Goal: Task Accomplishment & Management: Manage account settings

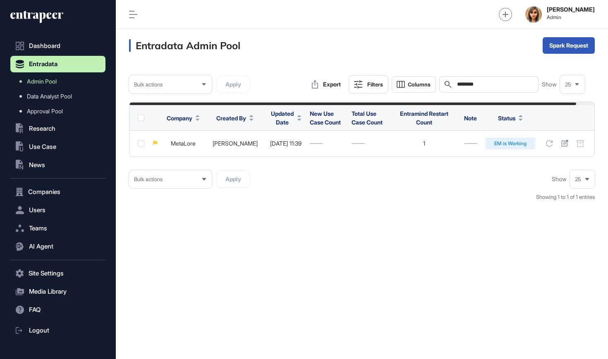
scroll to position [0, 0]
click at [479, 84] on input "********" at bounding box center [494, 84] width 77 height 7
paste input "**********"
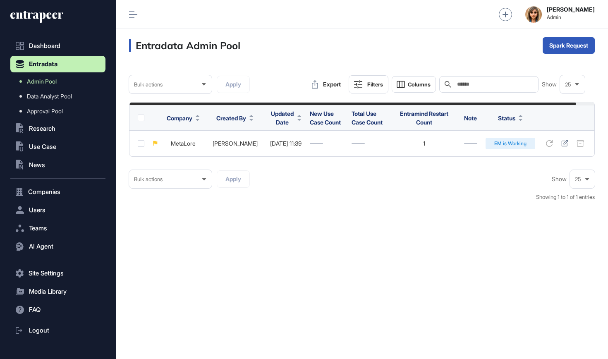
type input "**********"
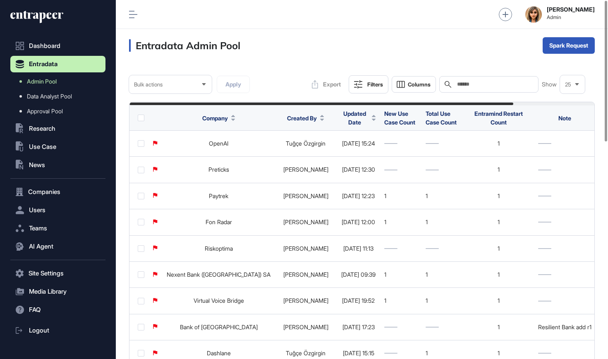
click at [492, 86] on input "text" at bounding box center [494, 84] width 77 height 7
paste input "**********"
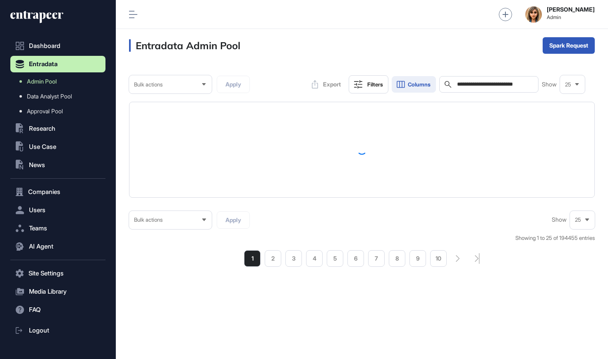
drag, startPoint x: 468, startPoint y: 84, endPoint x: 406, endPoint y: 84, distance: 61.6
click at [406, 84] on div "**********" at bounding box center [445, 84] width 277 height 18
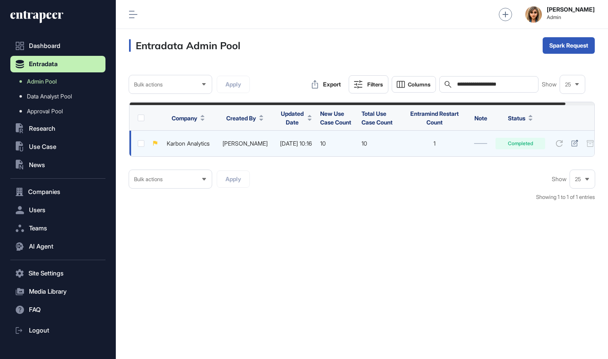
type input "**********"
click at [199, 143] on link "Karbon Analytics" at bounding box center [188, 143] width 43 height 7
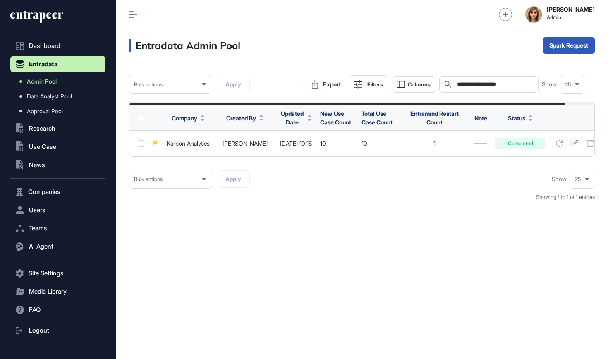
click at [457, 85] on input "**********" at bounding box center [494, 84] width 77 height 7
paste input "**********"
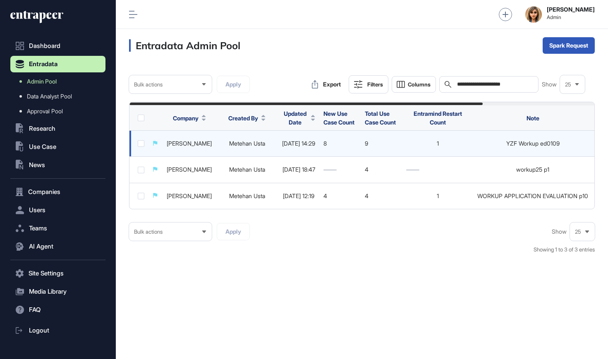
click at [212, 145] on link "Deepin Veri Pazaryeri" at bounding box center [189, 143] width 45 height 7
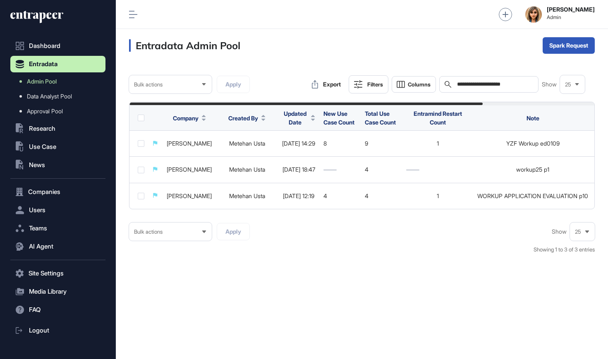
click at [473, 86] on input "**********" at bounding box center [494, 84] width 77 height 7
paste input "text"
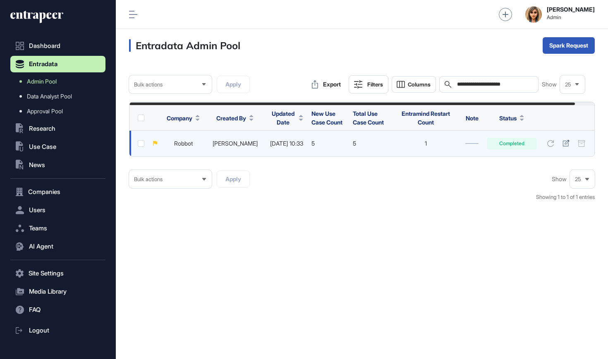
type input "**********"
click at [189, 143] on link "Robbot" at bounding box center [183, 143] width 19 height 7
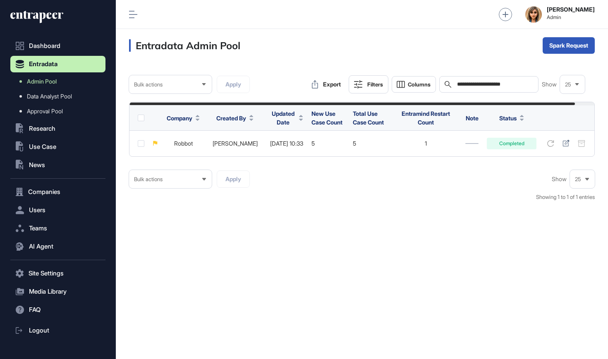
click at [48, 16] on icon at bounding box center [33, 15] width 47 height 6
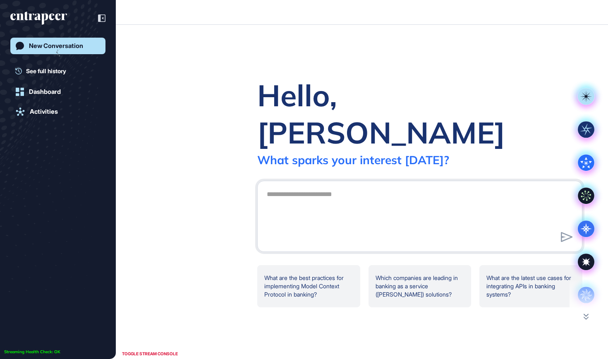
click at [48, 16] on icon "entrapeer-logo" at bounding box center [44, 19] width 7 height 12
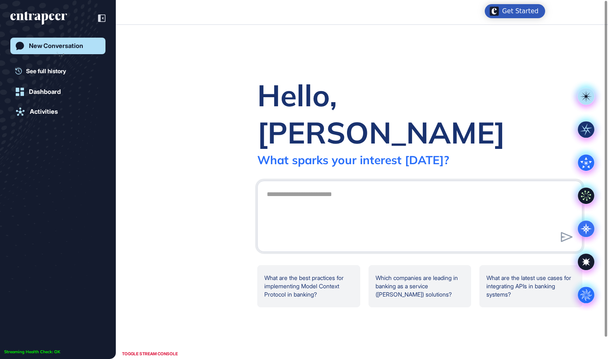
click at [48, 16] on icon "entrapeer-logo" at bounding box center [44, 19] width 7 height 12
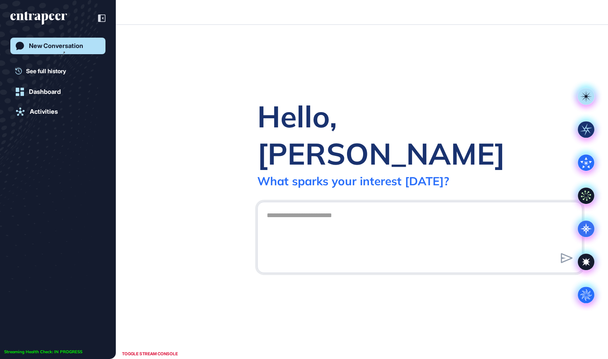
scroll to position [0, 0]
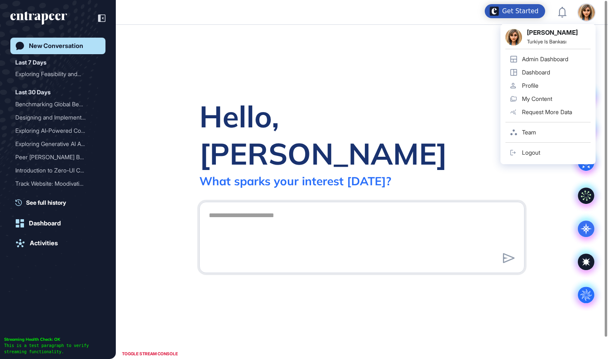
click at [556, 60] on div "Admin Dashboard" at bounding box center [545, 59] width 46 height 7
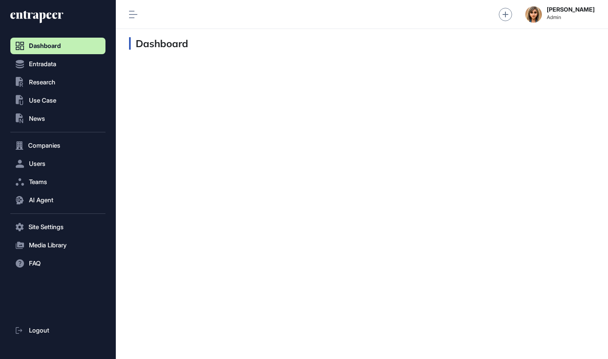
scroll to position [0, 0]
click at [36, 80] on span "Research" at bounding box center [42, 82] width 26 height 7
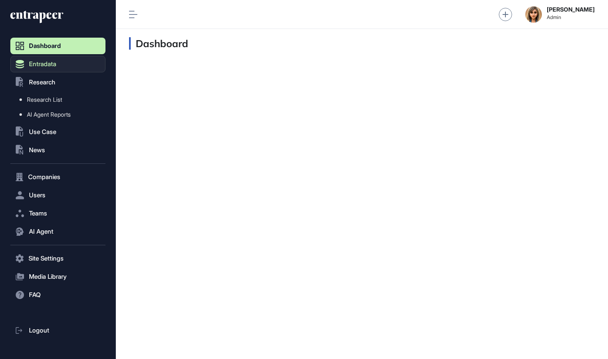
click at [50, 65] on span "Entradata" at bounding box center [42, 64] width 27 height 7
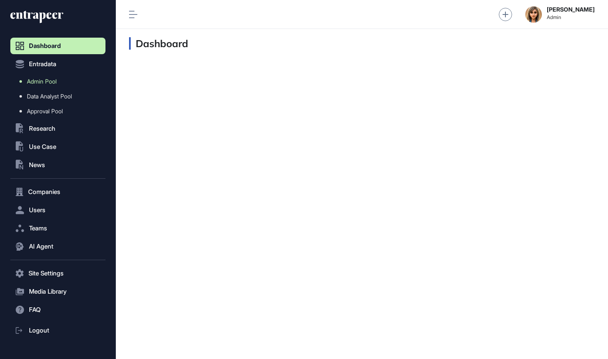
click at [45, 84] on span "Admin Pool" at bounding box center [42, 81] width 30 height 7
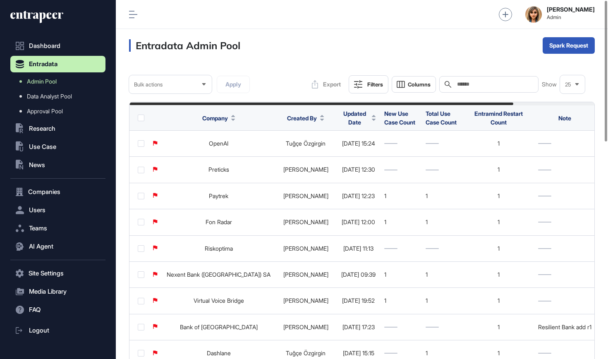
click at [508, 86] on input "text" at bounding box center [494, 84] width 77 height 7
paste input "**********"
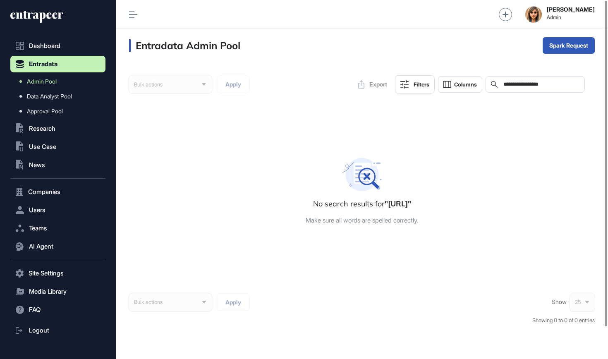
drag, startPoint x: 515, startPoint y: 84, endPoint x: 479, endPoint y: 81, distance: 35.6
click at [479, 83] on div "**********" at bounding box center [468, 84] width 231 height 18
type input "*********"
click at [563, 72] on div "Single" at bounding box center [568, 78] width 51 height 13
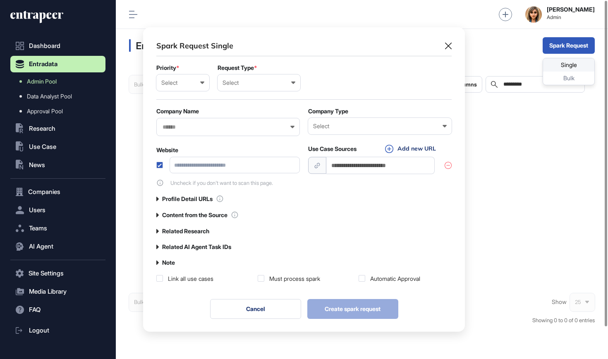
scroll to position [0, 4]
click at [191, 80] on div "Select" at bounding box center [182, 82] width 43 height 7
click at [0, 0] on div "High" at bounding box center [0, 0] width 0 height 0
click at [260, 82] on div "Select" at bounding box center [258, 82] width 73 height 7
click at [0, 0] on div "User" at bounding box center [0, 0] width 0 height 0
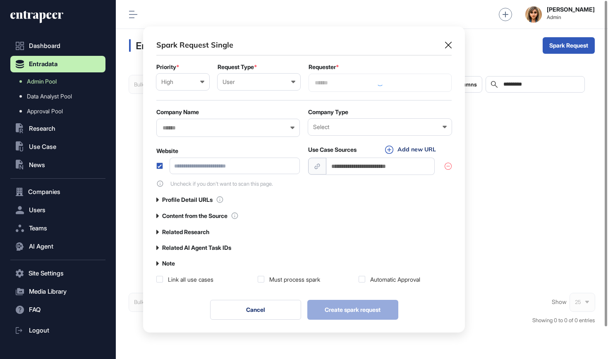
scroll to position [306, 322]
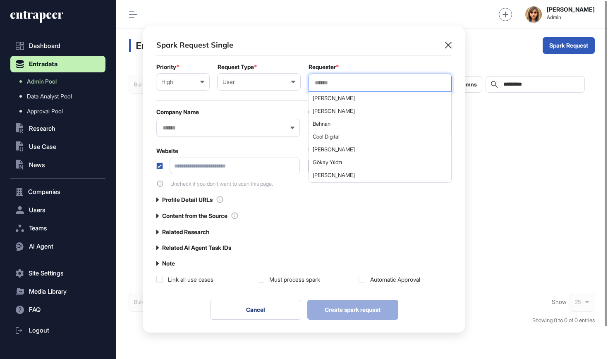
click at [341, 81] on input "text" at bounding box center [380, 82] width 132 height 7
type input "**"
click at [327, 177] on span "[PERSON_NAME]" at bounding box center [380, 175] width 134 height 6
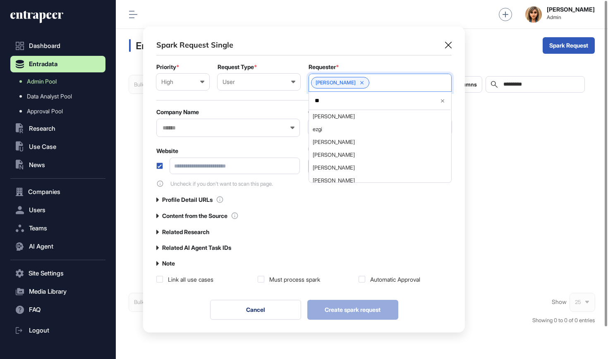
click at [203, 122] on div at bounding box center [227, 128] width 143 height 18
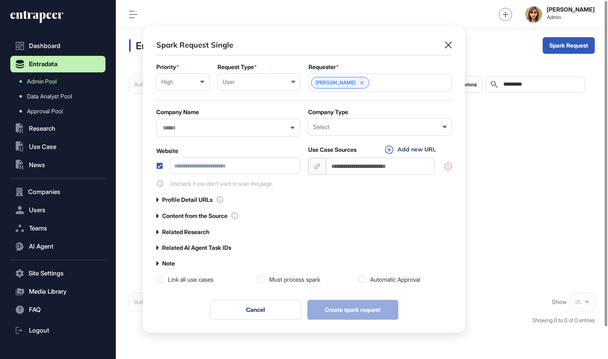
click at [202, 129] on input "text" at bounding box center [223, 127] width 122 height 7
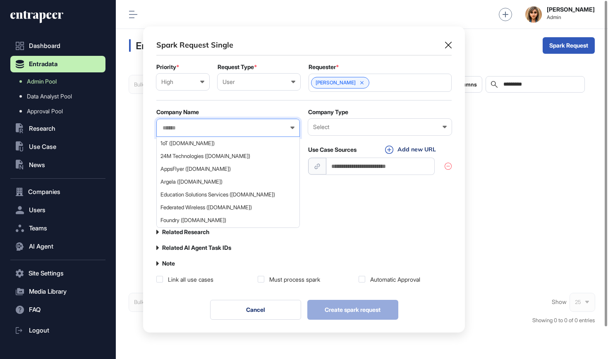
paste input "**********"
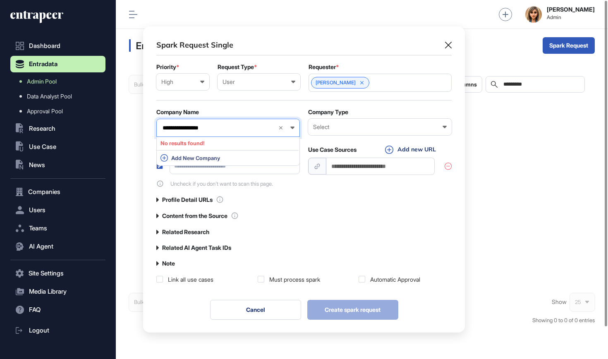
click at [235, 128] on input "**********" at bounding box center [217, 127] width 110 height 7
type input "**********"
click at [447, 45] on icon at bounding box center [448, 45] width 7 height 7
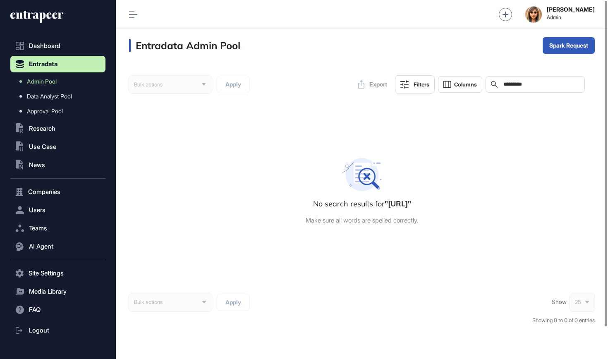
click at [504, 84] on input "*********" at bounding box center [540, 84] width 77 height 7
click at [502, 84] on input "*********" at bounding box center [540, 84] width 77 height 7
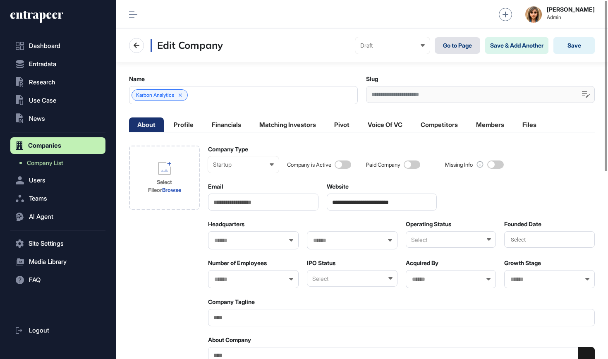
click at [442, 44] on link "Go to Page" at bounding box center [456, 45] width 45 height 17
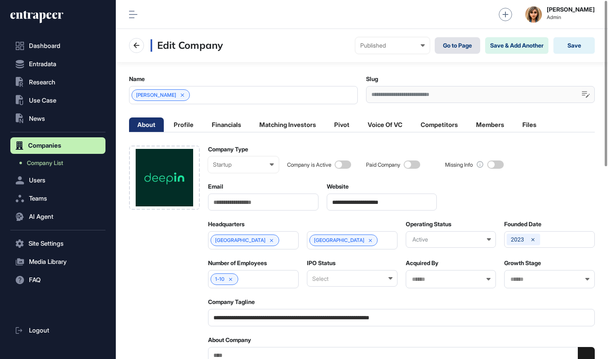
click at [454, 47] on link "Go to Page" at bounding box center [456, 45] width 45 height 17
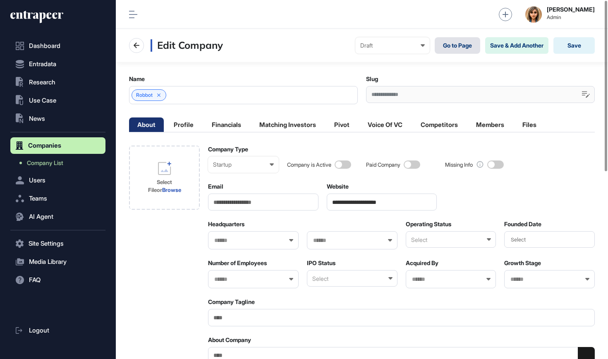
click at [463, 47] on link "Go to Page" at bounding box center [456, 45] width 45 height 17
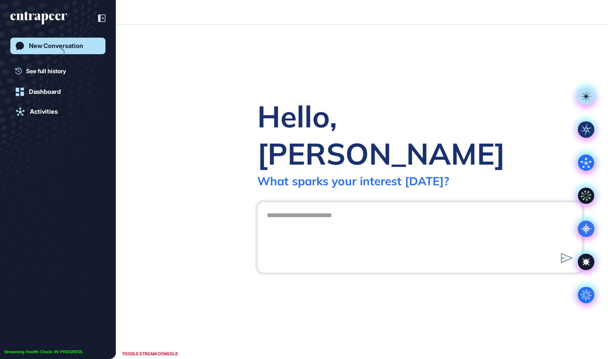
scroll to position [0, 0]
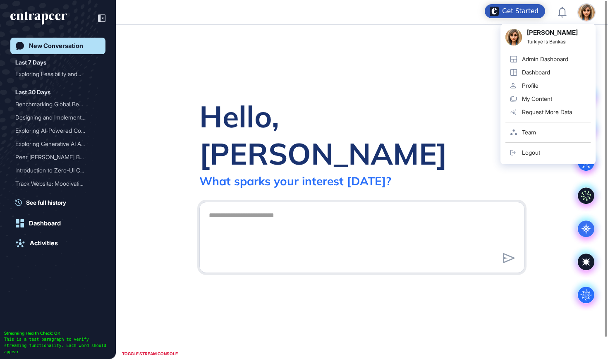
click at [539, 60] on div "Admin Dashboard" at bounding box center [545, 59] width 46 height 7
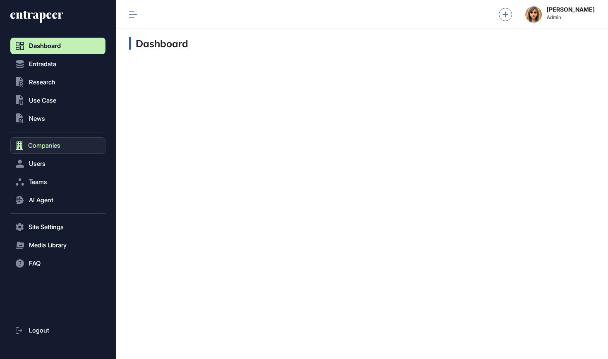
scroll to position [0, 0]
click at [50, 67] on span "Entradata" at bounding box center [42, 64] width 27 height 7
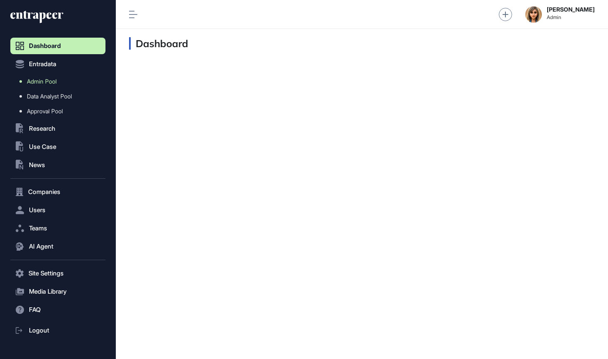
click at [47, 85] on link "Admin Pool" at bounding box center [59, 81] width 91 height 15
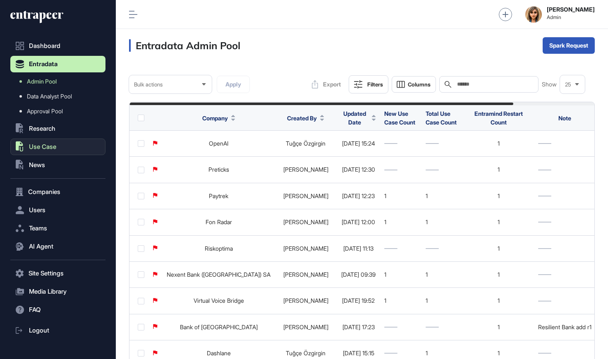
click at [50, 148] on span "Use Case" at bounding box center [42, 146] width 27 height 7
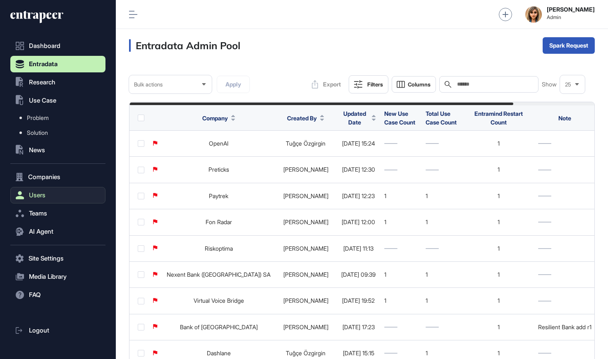
click at [49, 197] on button "Users" at bounding box center [57, 195] width 95 height 17
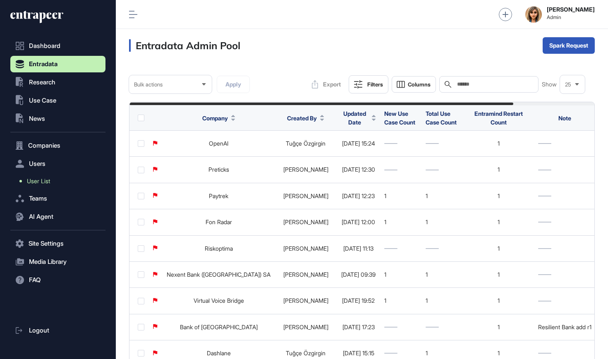
click at [54, 178] on link "User List" at bounding box center [59, 181] width 91 height 15
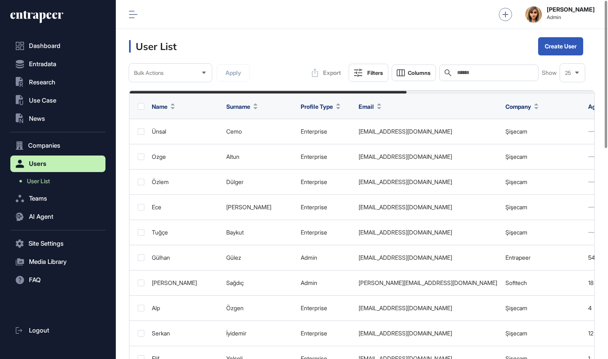
click at [508, 75] on input "text" at bounding box center [494, 72] width 77 height 7
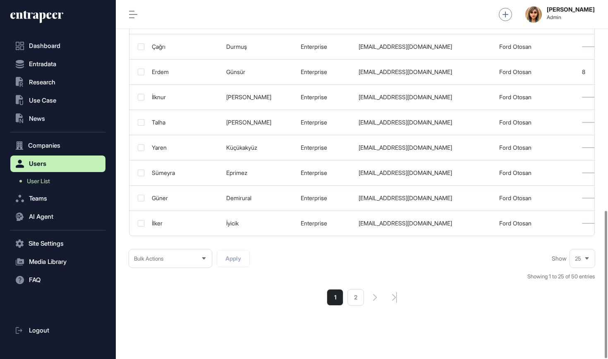
scroll to position [513, 0]
type input "****"
click at [585, 256] on icon at bounding box center [586, 258] width 5 height 5
click at [578, 236] on li "50" at bounding box center [582, 244] width 20 height 17
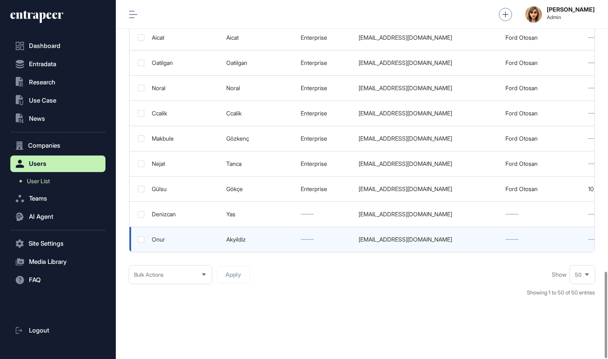
scroll to position [1127, 0]
click at [141, 237] on label at bounding box center [141, 240] width 7 height 7
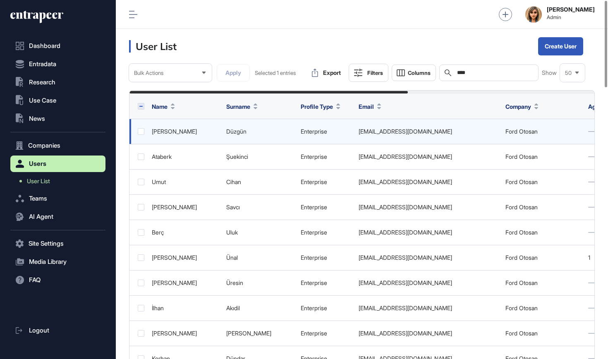
scroll to position [0, 0]
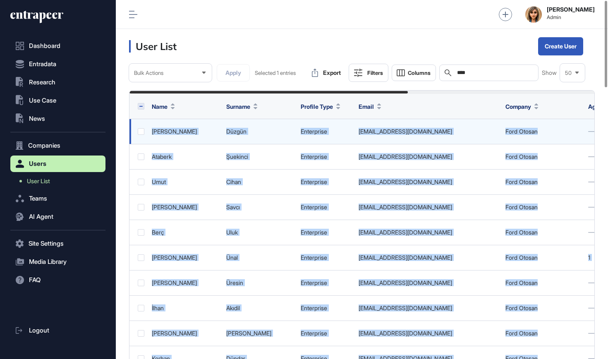
click at [143, 128] on label at bounding box center [141, 131] width 7 height 7
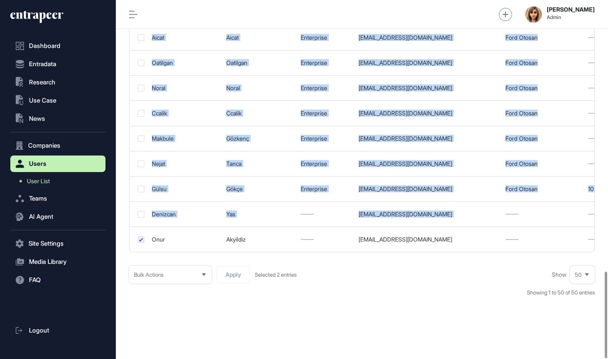
scroll to position [1127, 0]
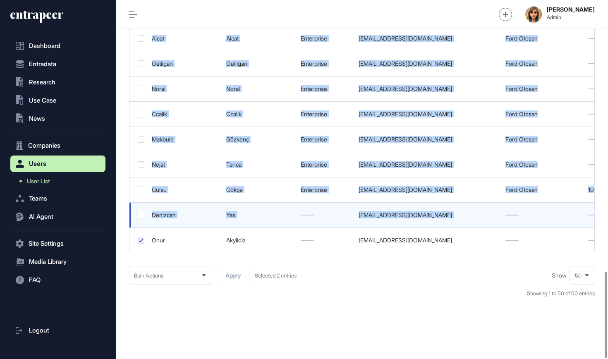
click at [138, 212] on label at bounding box center [141, 215] width 7 height 7
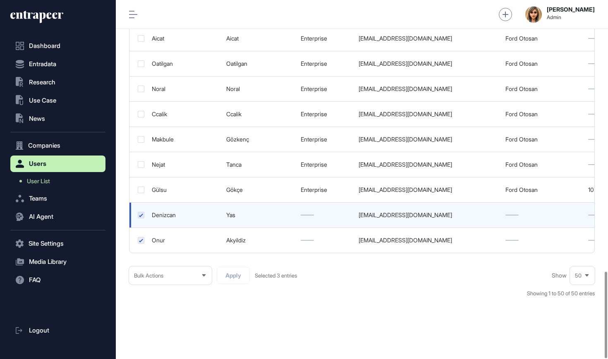
click at [138, 212] on label at bounding box center [141, 215] width 7 height 7
click at [140, 212] on label at bounding box center [141, 215] width 7 height 7
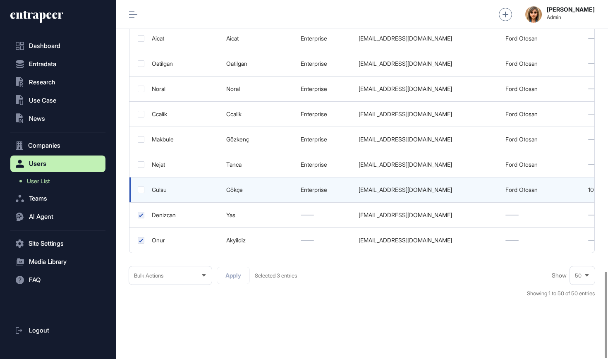
click at [139, 186] on label at bounding box center [141, 189] width 7 height 7
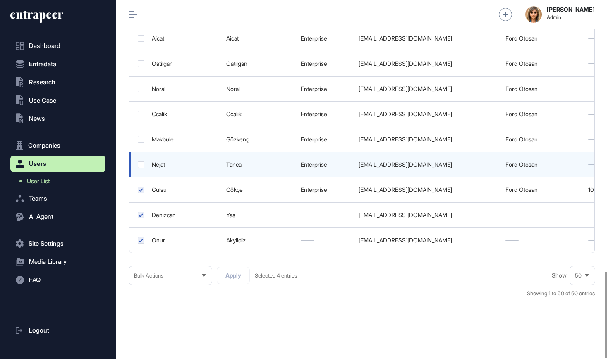
click at [140, 161] on label at bounding box center [141, 164] width 7 height 7
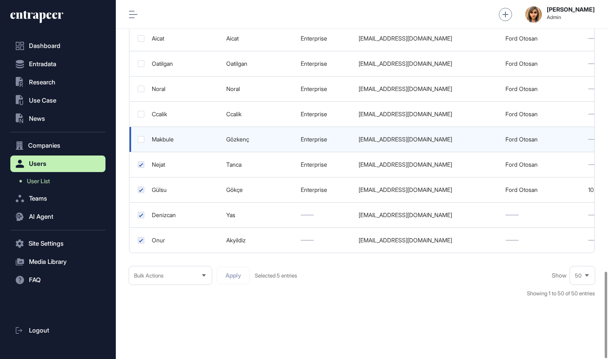
click at [143, 136] on label at bounding box center [141, 139] width 7 height 7
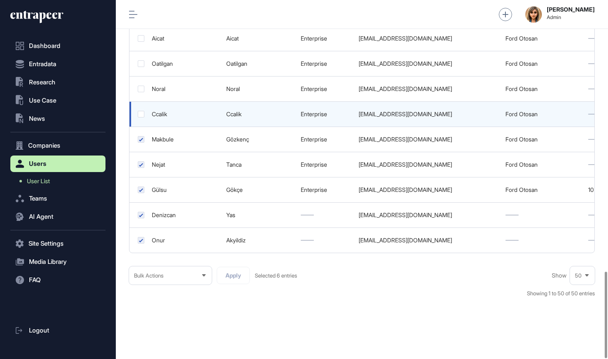
click at [140, 111] on label at bounding box center [141, 114] width 7 height 7
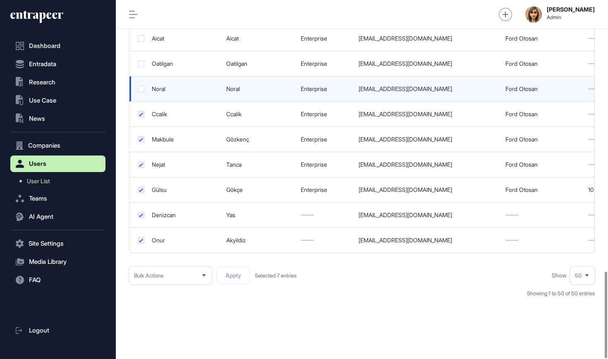
click at [142, 86] on label at bounding box center [141, 89] width 7 height 7
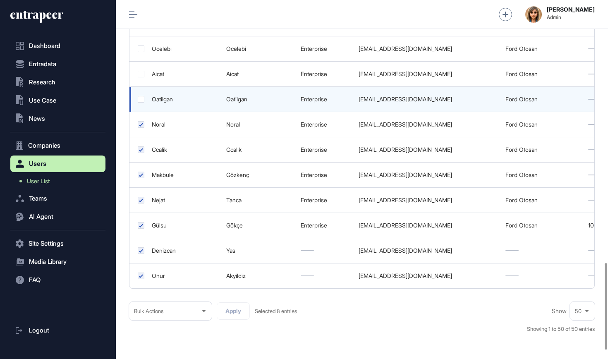
click at [142, 94] on td at bounding box center [138, 99] width 18 height 25
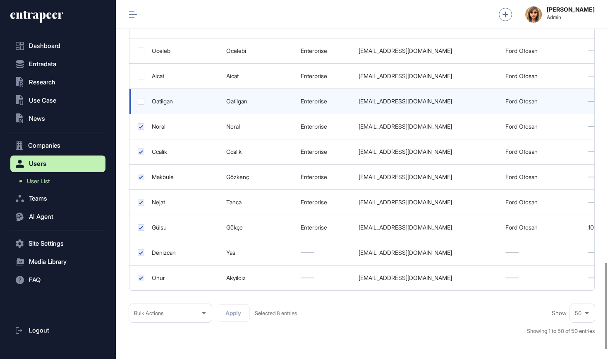
click at [141, 98] on label at bounding box center [141, 101] width 7 height 7
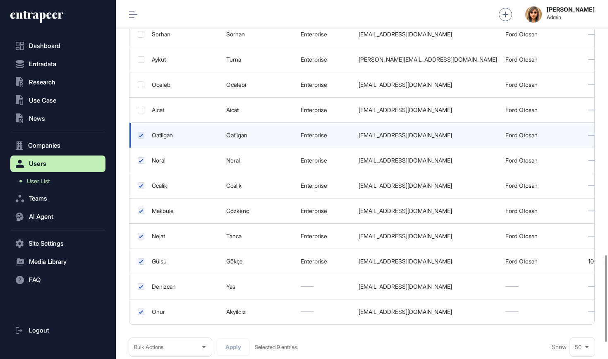
scroll to position [1051, 0]
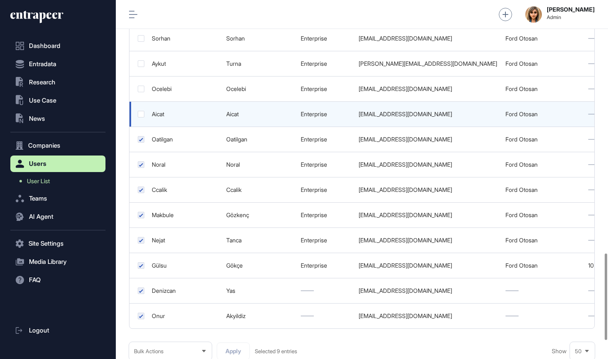
click at [142, 111] on label at bounding box center [141, 114] width 7 height 7
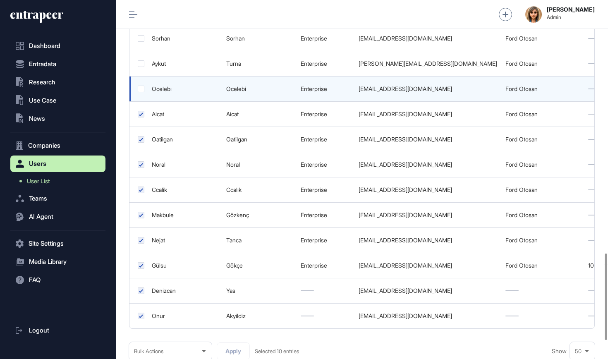
click at [141, 86] on label at bounding box center [141, 89] width 7 height 7
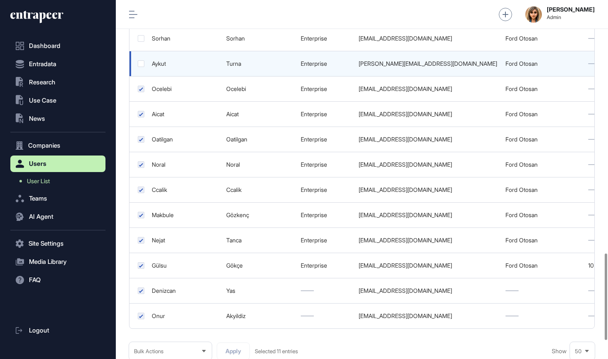
click at [143, 60] on label at bounding box center [141, 63] width 7 height 7
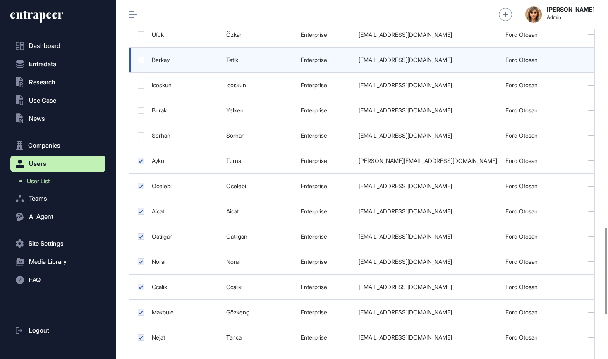
scroll to position [944, 0]
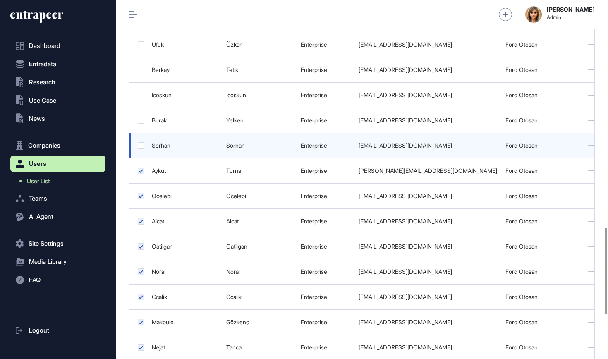
click at [142, 142] on label at bounding box center [141, 145] width 7 height 7
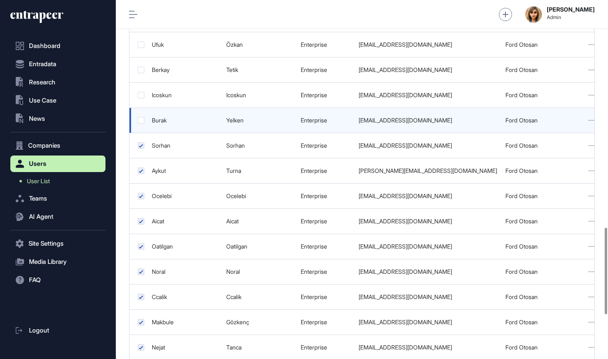
click at [141, 117] on label at bounding box center [141, 120] width 7 height 7
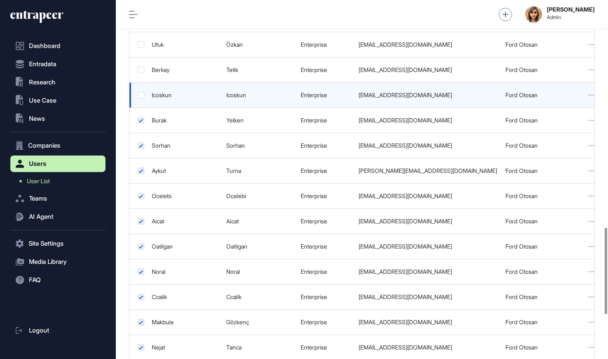
click at [143, 92] on label at bounding box center [141, 95] width 7 height 7
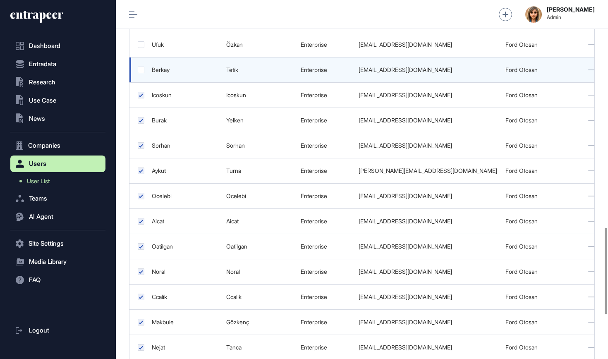
click at [139, 67] on label at bounding box center [141, 70] width 7 height 7
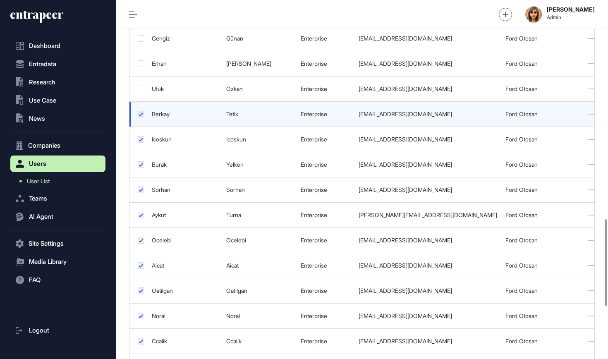
scroll to position [890, 0]
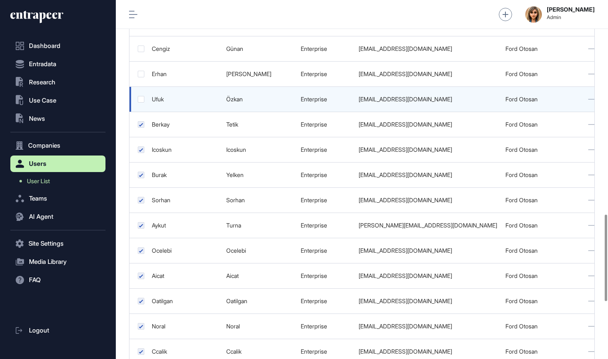
click at [140, 96] on label at bounding box center [141, 99] width 7 height 7
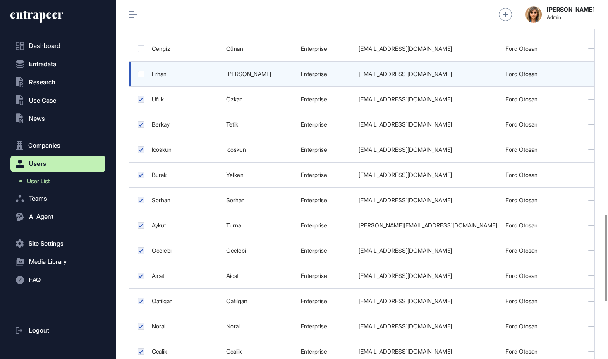
click at [140, 71] on label at bounding box center [141, 74] width 7 height 7
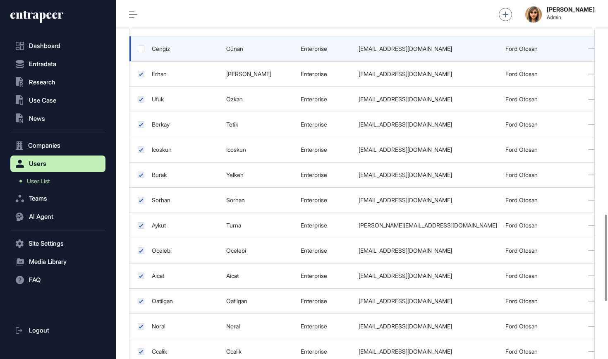
click at [139, 45] on label at bounding box center [141, 48] width 7 height 7
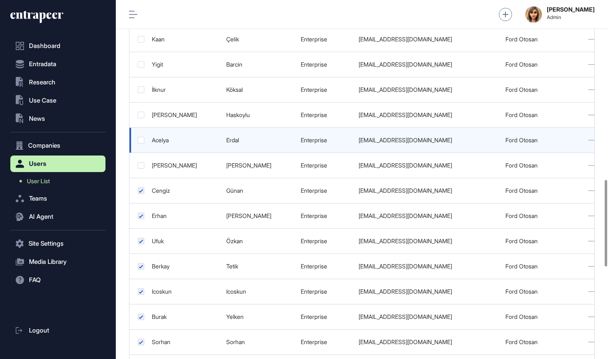
scroll to position [745, 0]
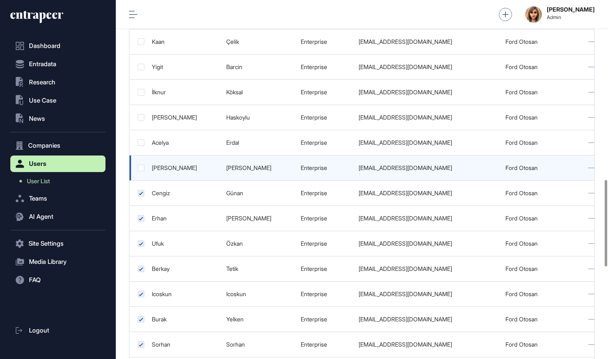
click at [141, 165] on label at bounding box center [141, 168] width 7 height 7
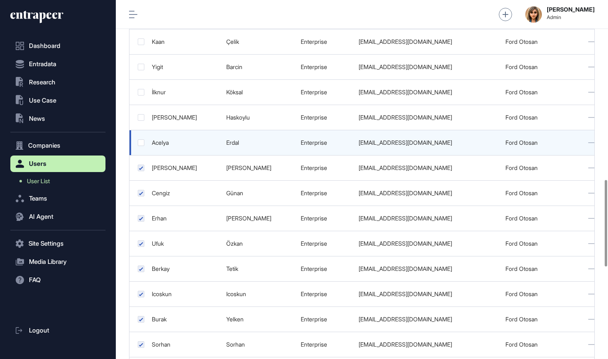
click at [142, 139] on label at bounding box center [141, 142] width 7 height 7
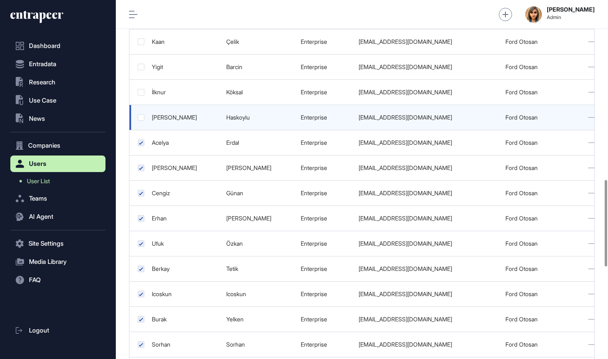
click at [142, 114] on label at bounding box center [141, 117] width 7 height 7
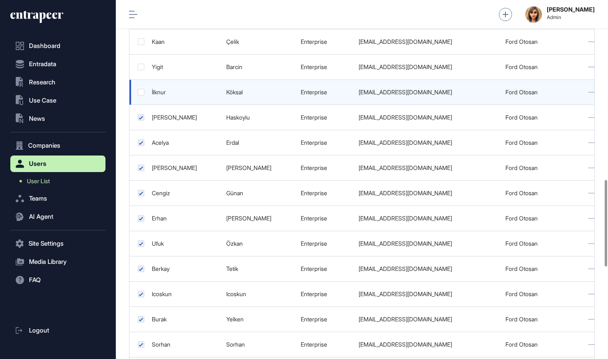
click at [142, 89] on label at bounding box center [141, 92] width 7 height 7
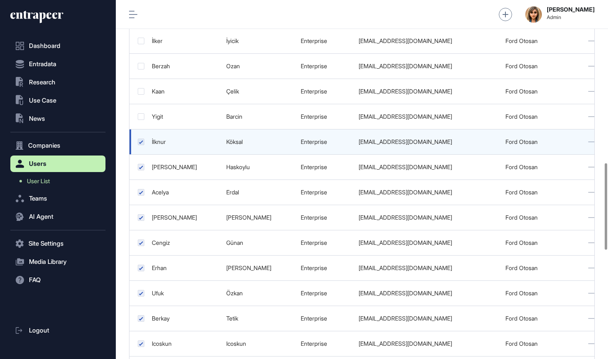
scroll to position [672, 0]
click at [141, 137] on label at bounding box center [141, 140] width 7 height 7
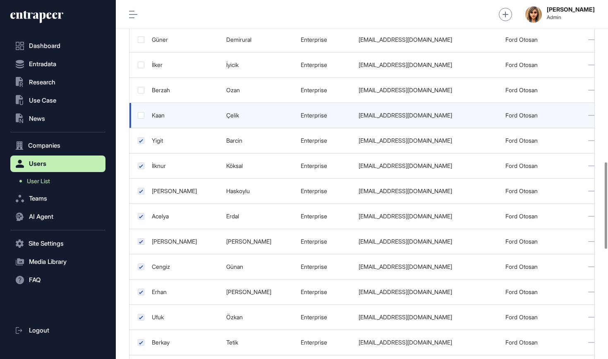
click at [141, 112] on label at bounding box center [141, 115] width 7 height 7
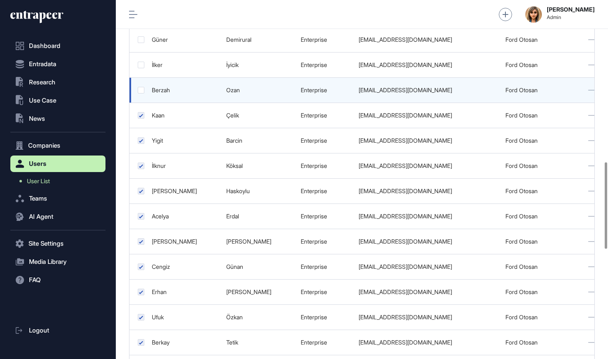
click at [138, 87] on label at bounding box center [141, 90] width 7 height 7
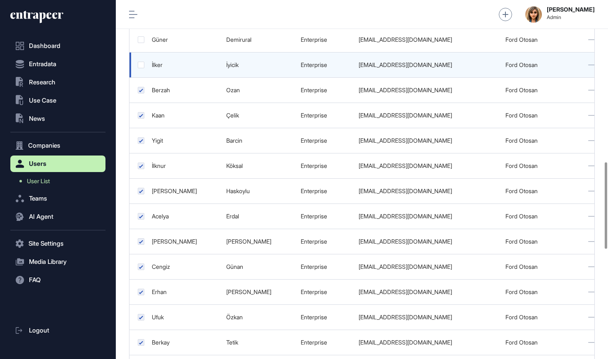
click at [138, 62] on label at bounding box center [141, 65] width 7 height 7
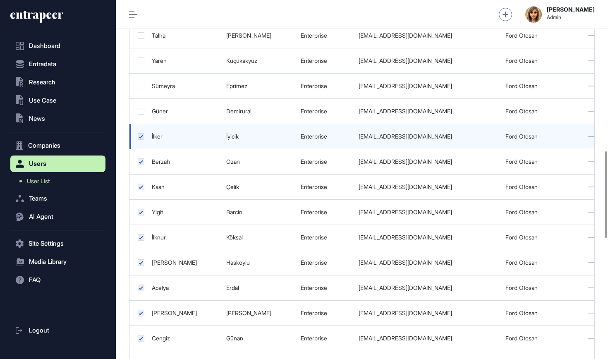
scroll to position [574, 0]
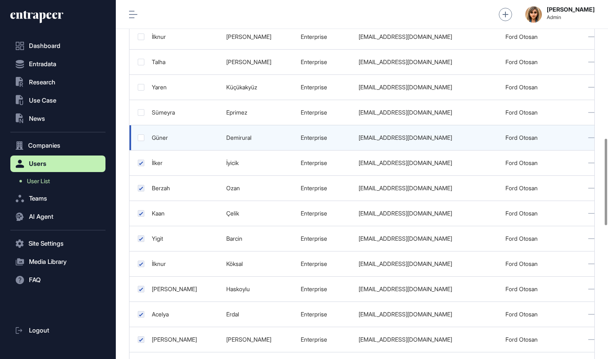
click at [141, 134] on label at bounding box center [141, 137] width 7 height 7
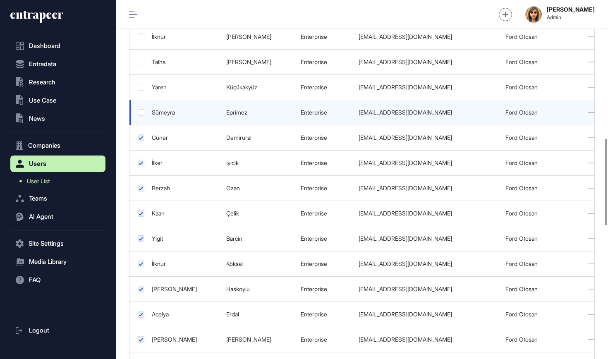
click at [141, 110] on td at bounding box center [138, 112] width 18 height 25
click at [141, 100] on td at bounding box center [138, 112] width 18 height 25
click at [140, 107] on td at bounding box center [138, 112] width 18 height 25
click at [142, 100] on td at bounding box center [138, 112] width 18 height 25
click at [141, 109] on label at bounding box center [141, 112] width 7 height 7
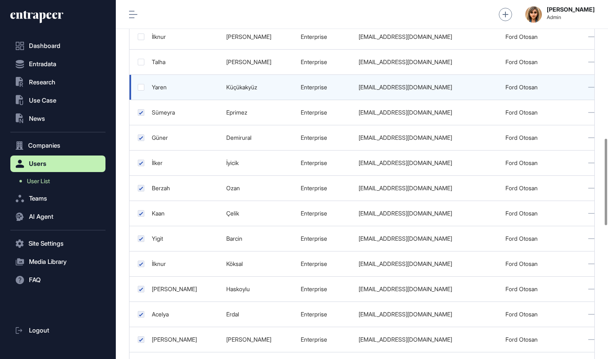
click at [141, 75] on td at bounding box center [138, 87] width 18 height 25
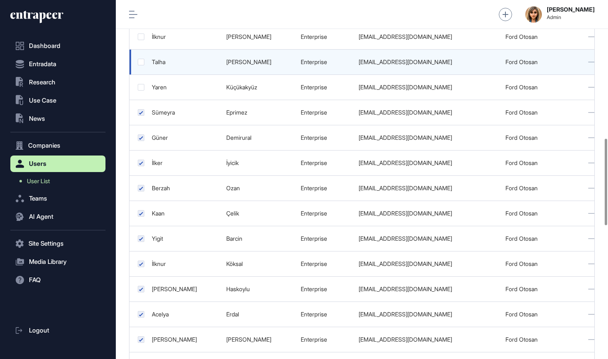
click at [141, 59] on label at bounding box center [141, 62] width 7 height 7
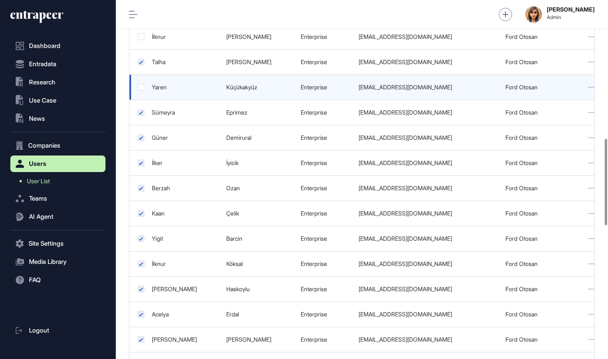
click at [144, 76] on td at bounding box center [138, 87] width 18 height 25
click at [141, 84] on label at bounding box center [141, 87] width 7 height 7
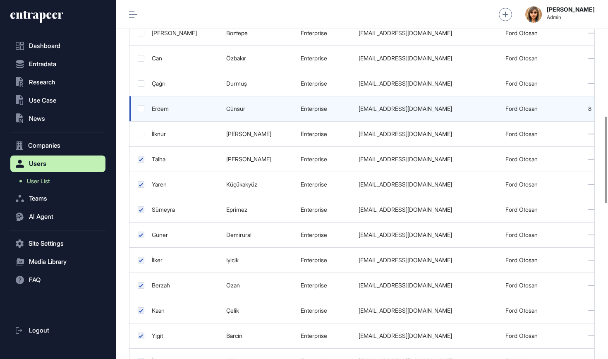
scroll to position [475, 0]
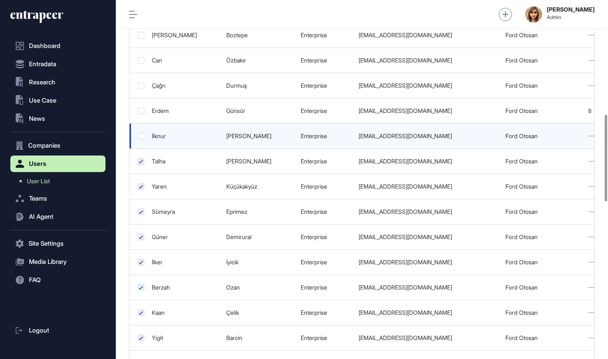
click at [142, 133] on label at bounding box center [141, 136] width 7 height 7
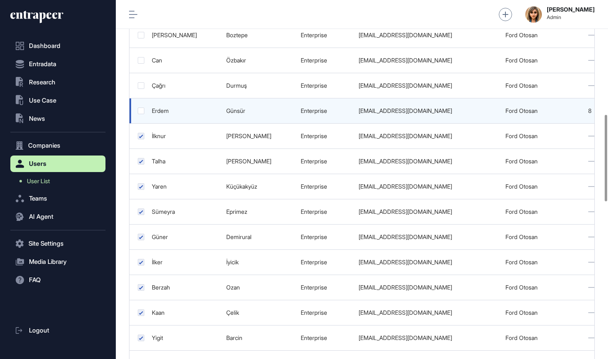
click at [142, 105] on td at bounding box center [138, 110] width 18 height 25
click at [141, 107] on label at bounding box center [141, 110] width 7 height 7
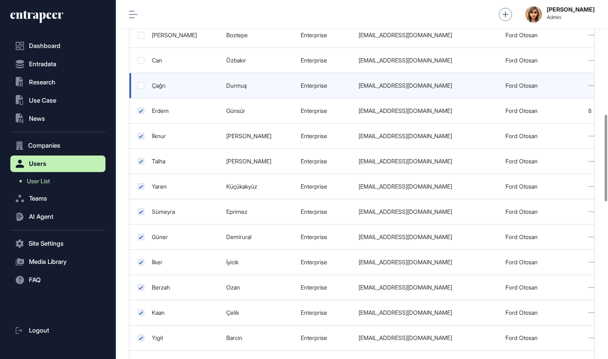
click at [141, 82] on label at bounding box center [141, 85] width 7 height 7
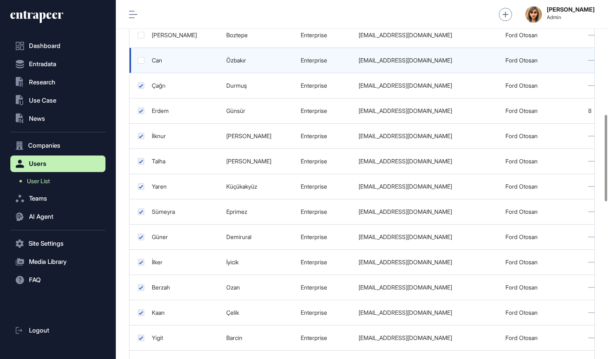
click at [140, 57] on label at bounding box center [141, 60] width 7 height 7
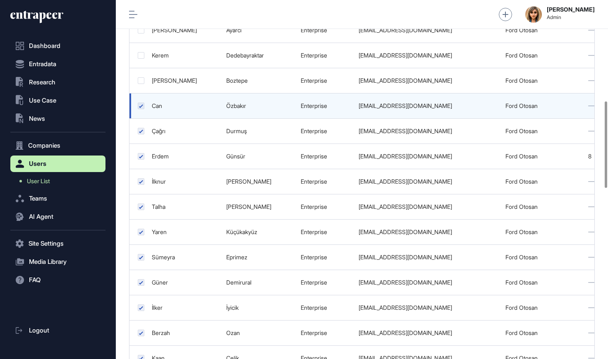
scroll to position [409, 0]
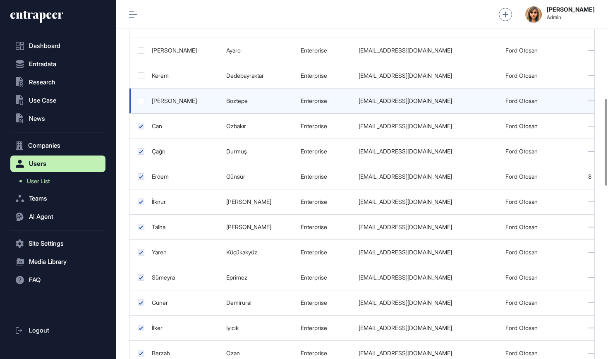
click at [141, 98] on label at bounding box center [141, 101] width 7 height 7
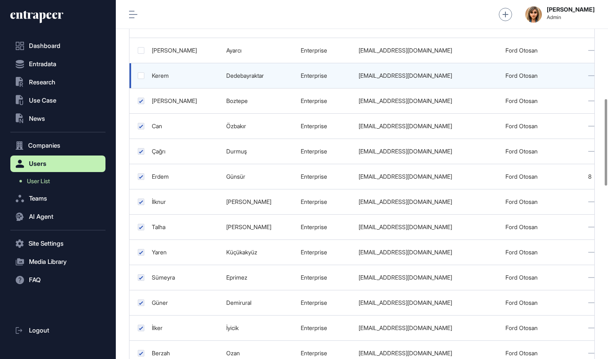
click at [141, 72] on label at bounding box center [141, 75] width 7 height 7
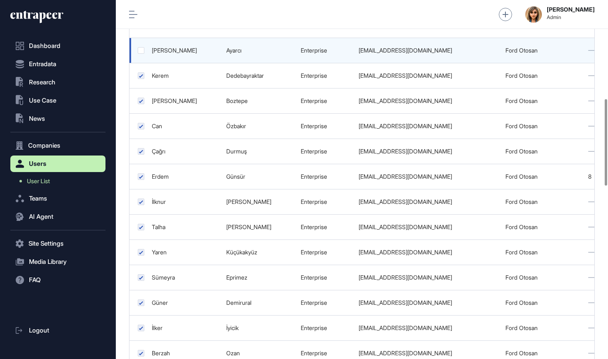
click at [142, 47] on label at bounding box center [141, 50] width 7 height 7
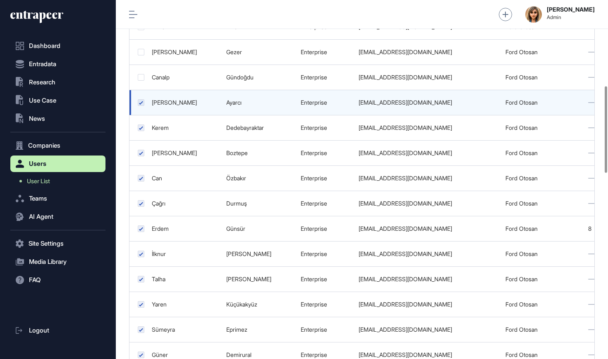
scroll to position [354, 0]
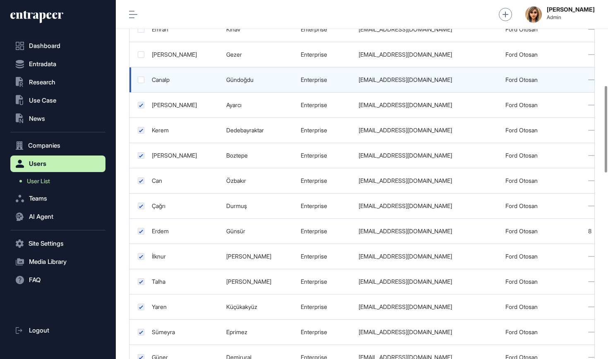
click at [142, 76] on label at bounding box center [141, 79] width 7 height 7
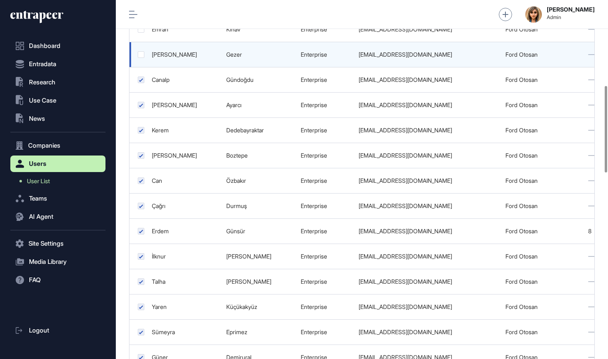
click at [140, 51] on label at bounding box center [141, 54] width 7 height 7
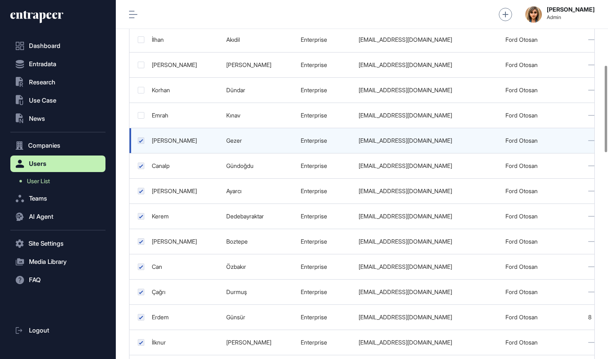
scroll to position [256, 0]
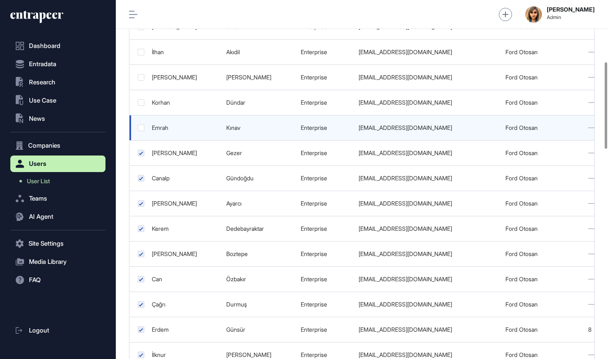
click at [141, 122] on td at bounding box center [138, 127] width 18 height 25
click at [141, 115] on td at bounding box center [138, 127] width 18 height 25
click at [140, 124] on label at bounding box center [141, 127] width 7 height 7
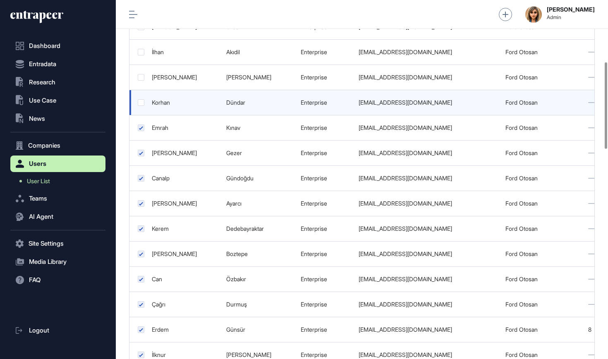
click at [141, 99] on label at bounding box center [141, 102] width 7 height 7
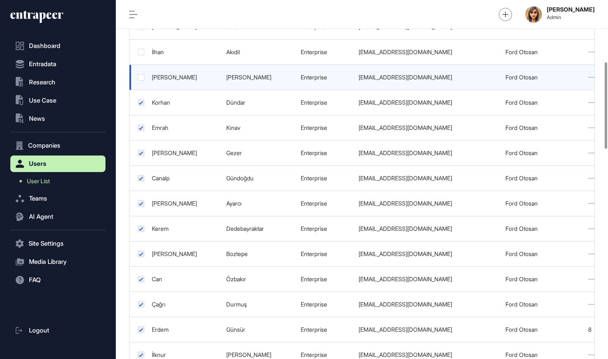
click at [140, 74] on label at bounding box center [141, 77] width 7 height 7
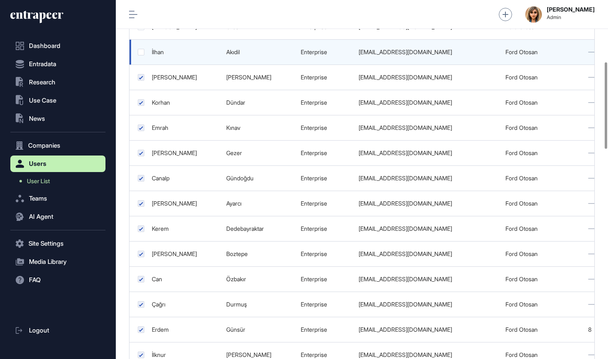
click at [140, 49] on label at bounding box center [141, 52] width 7 height 7
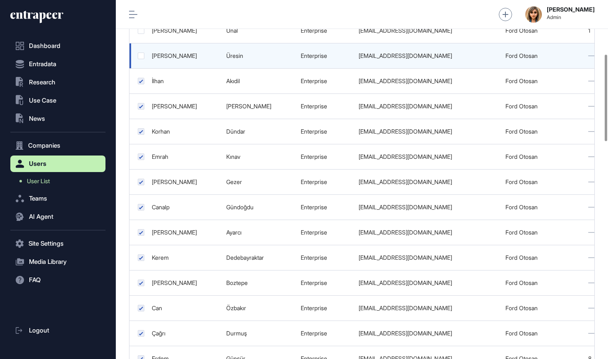
scroll to position [211, 0]
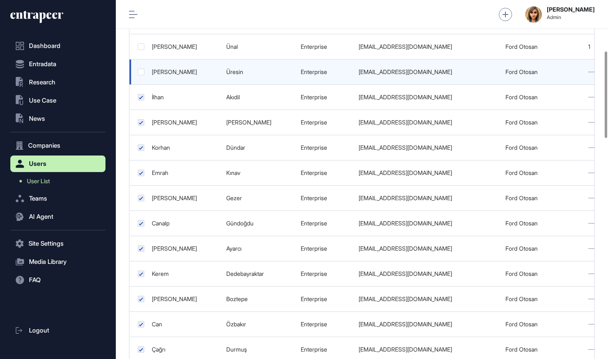
click at [142, 69] on label at bounding box center [141, 72] width 7 height 7
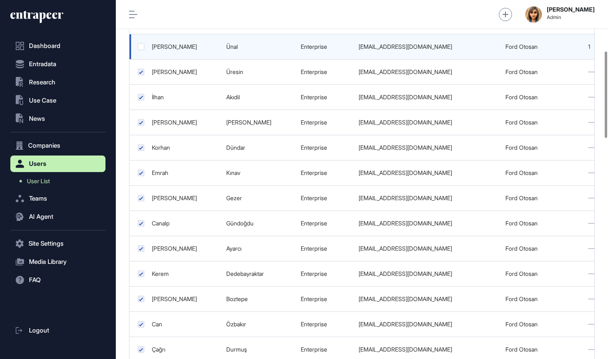
click at [141, 41] on td at bounding box center [138, 46] width 18 height 25
click at [141, 43] on label at bounding box center [141, 46] width 7 height 7
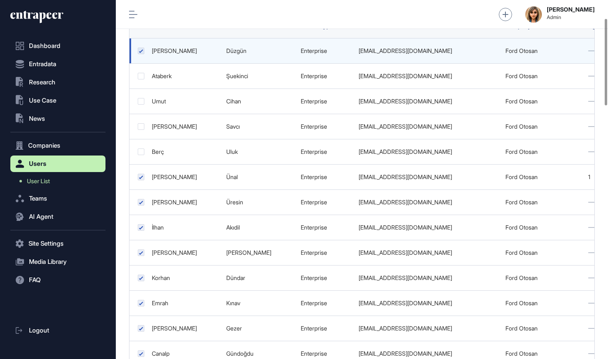
scroll to position [75, 0]
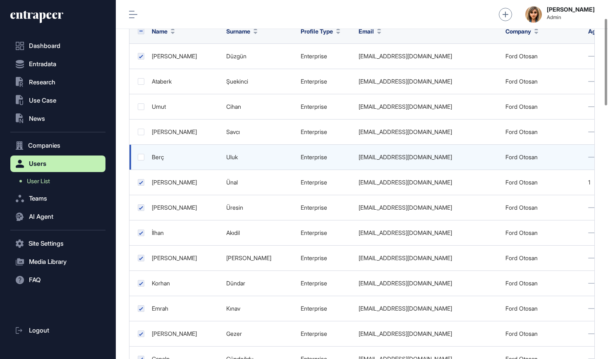
click at [141, 154] on label at bounding box center [141, 157] width 7 height 7
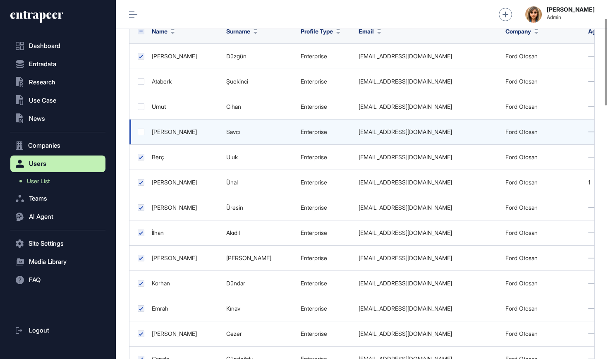
click at [140, 129] on label at bounding box center [141, 132] width 7 height 7
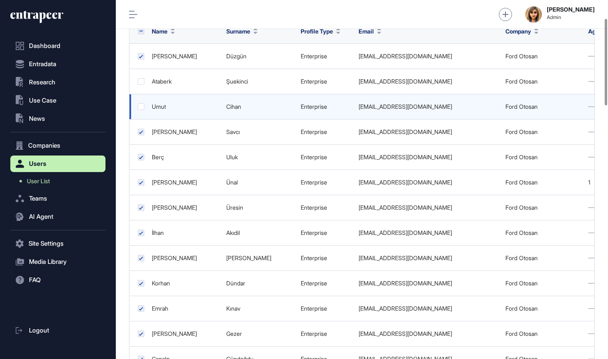
click at [141, 103] on label at bounding box center [141, 106] width 7 height 7
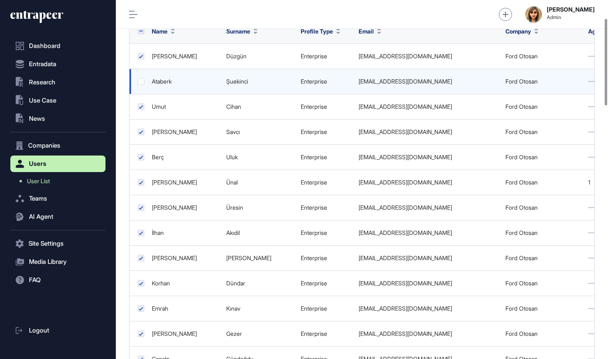
click at [142, 78] on label at bounding box center [141, 81] width 7 height 7
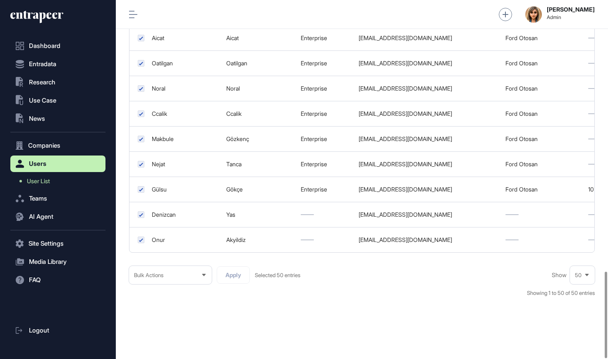
scroll to position [1127, 0]
